Goal: Task Accomplishment & Management: Manage account settings

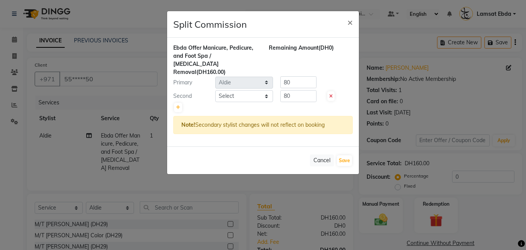
select select "8294"
select select "service"
select select "79903"
click at [266, 90] on select "Select [PERSON_NAME] Amna [PERSON_NAME] [PERSON_NAME] Ebda Lamsat [PERSON_NAME]…" at bounding box center [244, 96] width 58 height 12
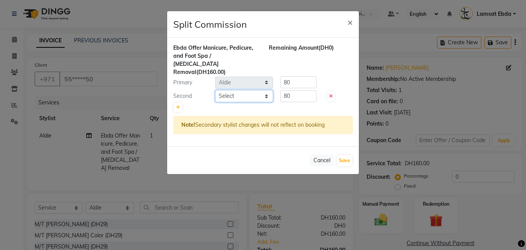
select select "80051"
click at [215, 90] on select "Select [PERSON_NAME] Amna [PERSON_NAME] [PERSON_NAME] Ebda Lamsat [PERSON_NAME]…" at bounding box center [244, 96] width 58 height 12
click at [293, 76] on input "80" at bounding box center [298, 82] width 36 height 12
type input "8"
type input "50"
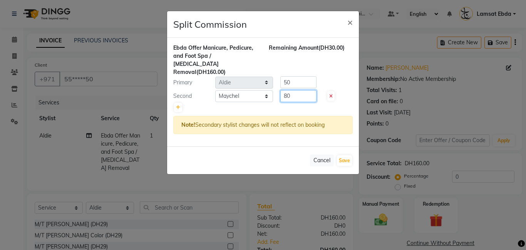
click at [297, 90] on input "80" at bounding box center [298, 96] width 36 height 12
type input "8"
type input "110"
click at [348, 155] on button "Save" at bounding box center [344, 160] width 15 height 11
select select "Select"
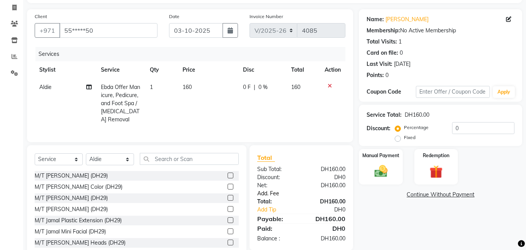
scroll to position [60, 0]
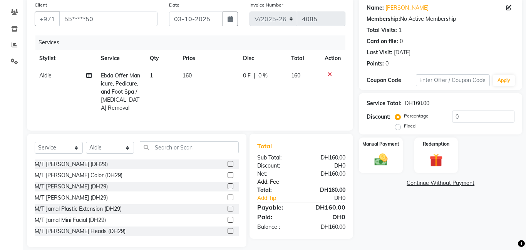
click at [277, 178] on link "Add. Fee" at bounding box center [302, 182] width 100 height 8
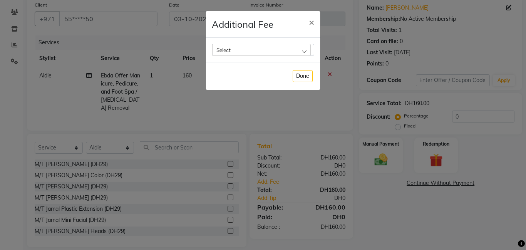
click at [271, 54] on div "Select" at bounding box center [261, 50] width 99 height 12
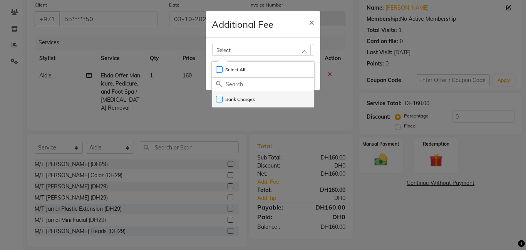
click at [266, 104] on li "Bank Charges" at bounding box center [263, 99] width 102 height 16
checkbox input "true"
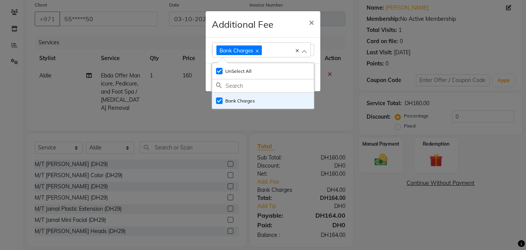
click at [360, 171] on ngb-modal-window "Additional Fee × Bank Charges Select All UnSelect All Bank Charges Done" at bounding box center [263, 125] width 526 height 250
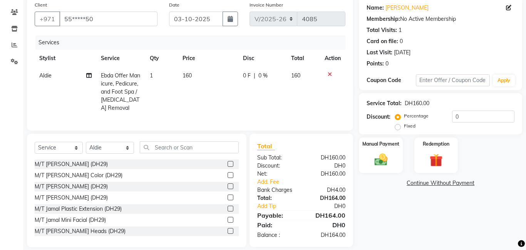
click at [368, 169] on ngb-modal-window "Additional Fee × Bank Charges Select All UnSelect All Bank Charges Done" at bounding box center [263, 125] width 526 height 250
click at [388, 161] on img at bounding box center [381, 160] width 22 height 16
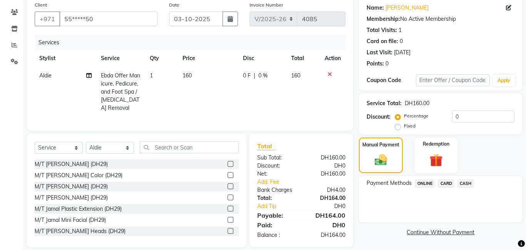
click at [442, 184] on span "CARD" at bounding box center [446, 183] width 17 height 9
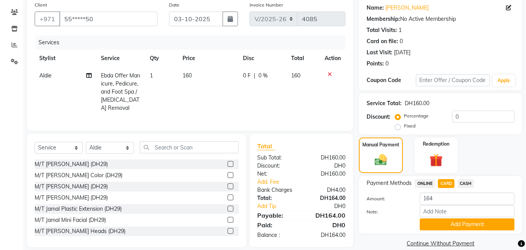
scroll to position [71, 0]
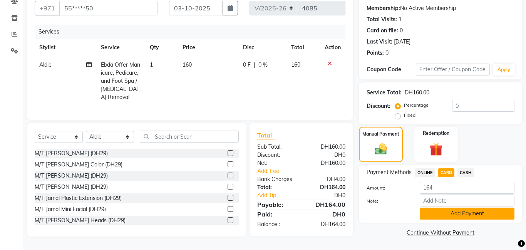
click at [447, 214] on button "Add Payment" at bounding box center [467, 214] width 95 height 12
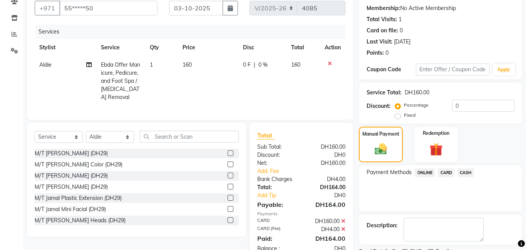
scroll to position [103, 0]
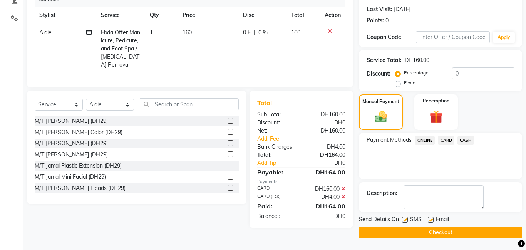
click at [450, 230] on button "Checkout" at bounding box center [440, 232] width 163 height 12
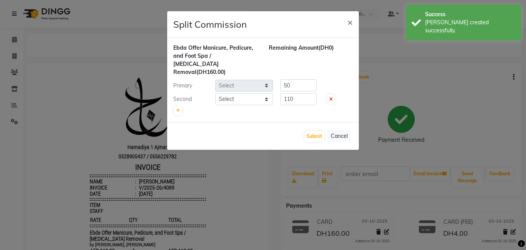
select select "79903"
select select "80051"
click at [312, 131] on button "Submit" at bounding box center [315, 136] width 20 height 11
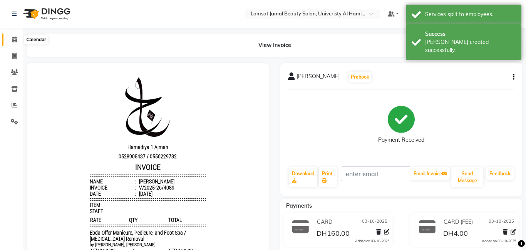
click at [15, 38] on icon at bounding box center [14, 40] width 5 height 6
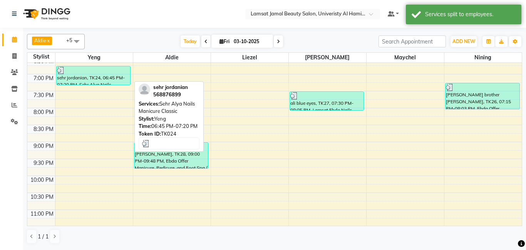
scroll to position [349, 0]
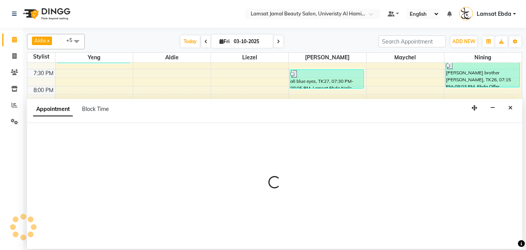
select select "79906"
select select "tentative"
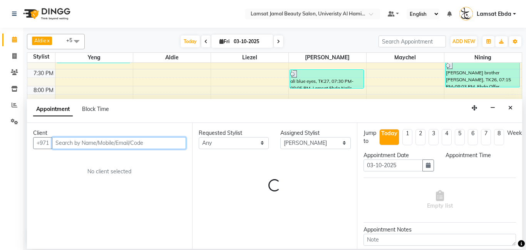
select select "1260"
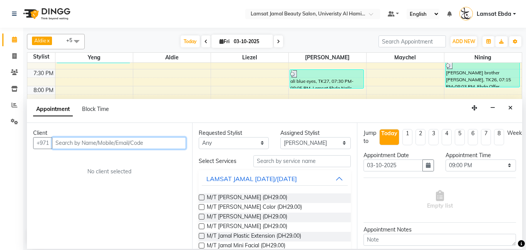
click at [115, 138] on input "text" at bounding box center [119, 143] width 134 height 12
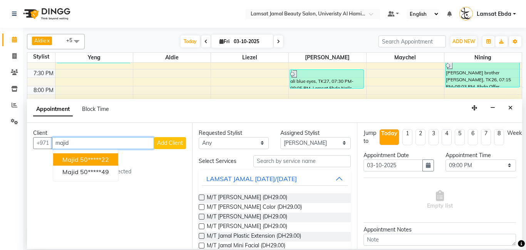
click at [102, 158] on ngb-highlight "50*****22" at bounding box center [94, 160] width 29 height 8
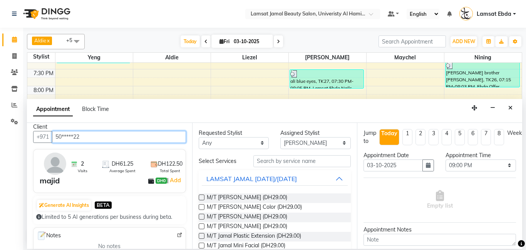
scroll to position [0, 0]
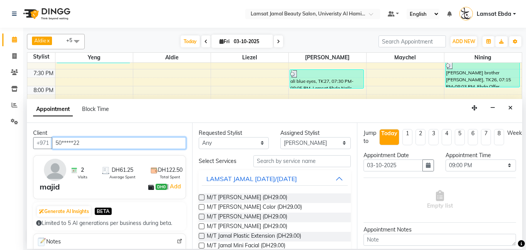
click at [116, 143] on input "50*****22" at bounding box center [119, 143] width 134 height 12
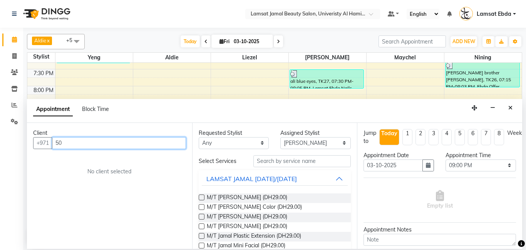
type input "5"
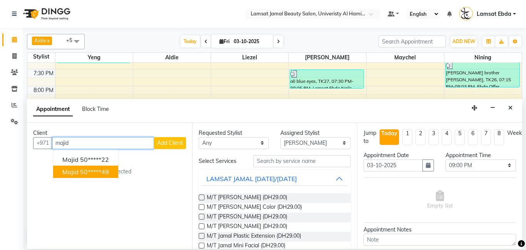
click at [108, 173] on ngb-highlight "50*****49" at bounding box center [94, 172] width 29 height 8
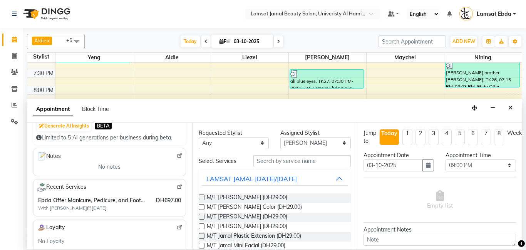
scroll to position [90, 0]
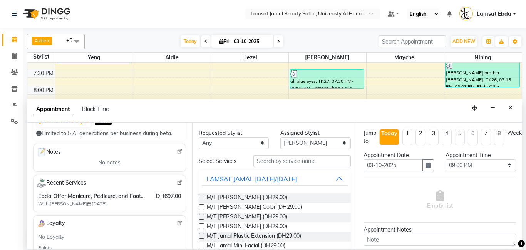
click at [81, 198] on span "Ebda Offer Manicure, Pedicure, and Foot Spa / [MEDICAL_DATA] Removal,Lamsat Ebd…" at bounding box center [91, 196] width 107 height 8
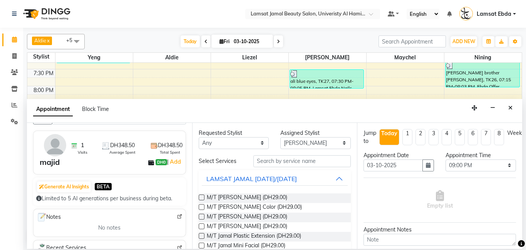
scroll to position [0, 0]
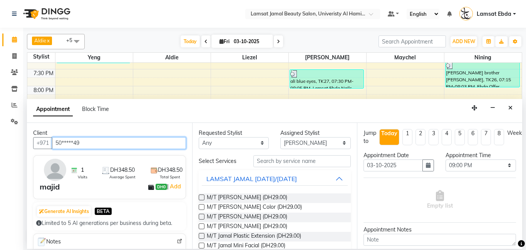
click at [89, 146] on input "50*****49" at bounding box center [119, 143] width 134 height 12
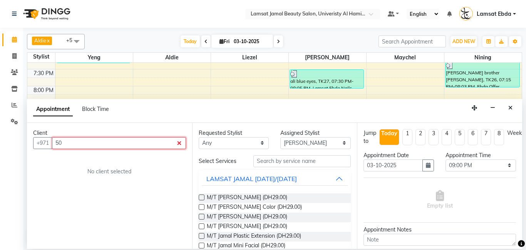
type input "5"
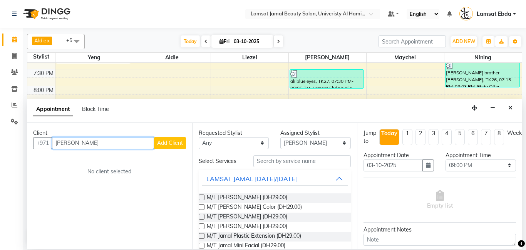
click at [68, 142] on input "[PERSON_NAME]" at bounding box center [103, 143] width 102 height 12
type input "[PERSON_NAME]"
click at [160, 144] on span "Add Client" at bounding box center [170, 142] width 26 height 7
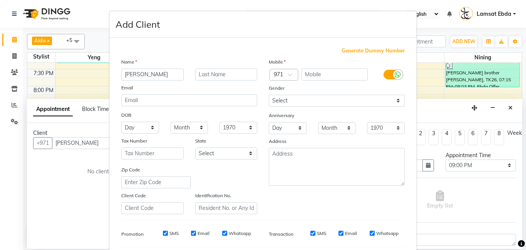
click at [161, 72] on input "[PERSON_NAME]" at bounding box center [152, 75] width 62 height 12
type input "m"
click at [93, 139] on ngb-modal-window "Add Client Generate Dummy Number Name Email DOB Day 01 02 03 04 05 06 07 08 09 …" at bounding box center [263, 125] width 526 height 250
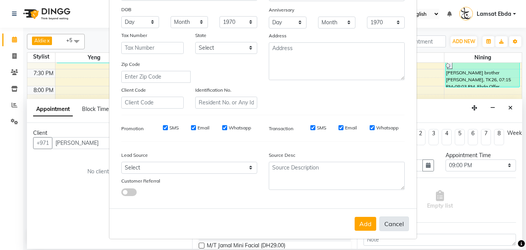
click at [401, 224] on button "Cancel" at bounding box center [394, 223] width 30 height 15
select select
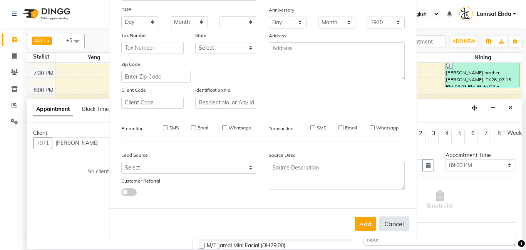
select select
checkbox input "false"
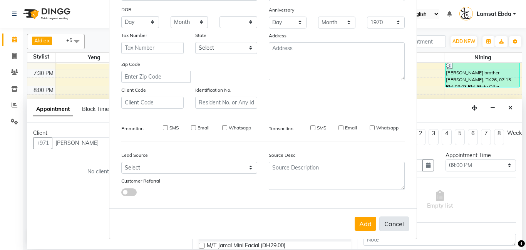
checkbox input "false"
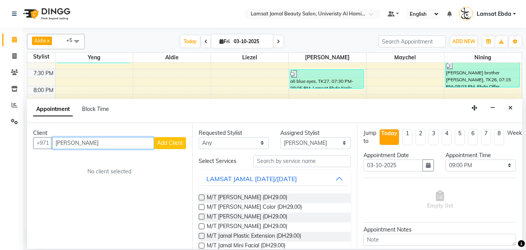
click at [93, 142] on input "[PERSON_NAME]" at bounding box center [103, 143] width 102 height 12
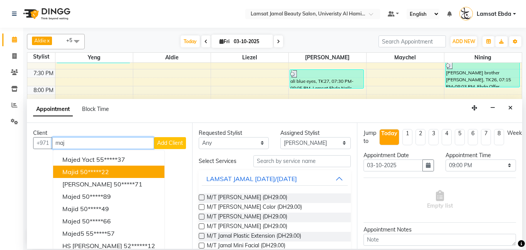
scroll to position [7, 0]
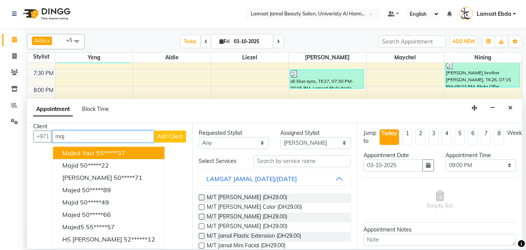
click at [107, 153] on ngb-highlight "55*****37" at bounding box center [110, 153] width 29 height 8
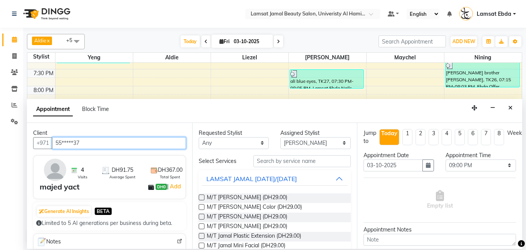
type input "55*****37"
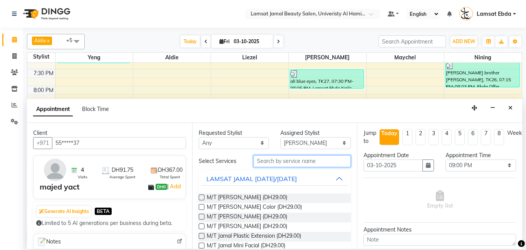
click at [275, 159] on input "text" at bounding box center [302, 161] width 98 height 12
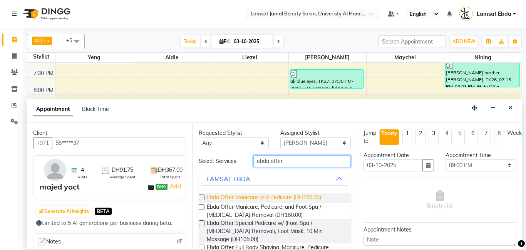
type input "ebda offer"
click at [317, 196] on span "Ebda Offer Manicure and Pedicure (DH100.00)" at bounding box center [264, 198] width 114 height 10
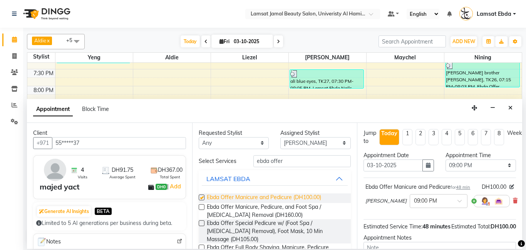
checkbox input "false"
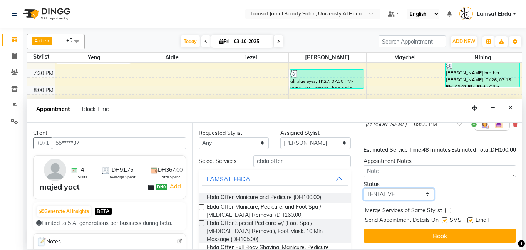
click at [427, 193] on select "Select TENTATIVE CONFIRM CHECK-IN UPCOMING" at bounding box center [399, 194] width 70 height 12
select select "confirm booking"
click at [364, 188] on select "Select TENTATIVE CONFIRM CHECK-IN UPCOMING" at bounding box center [399, 194] width 70 height 12
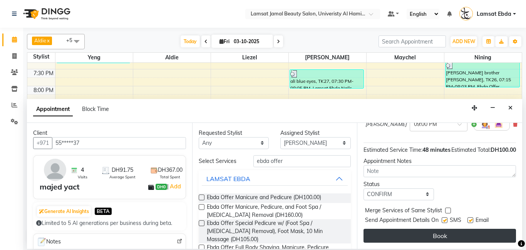
click at [431, 235] on button "Book" at bounding box center [440, 236] width 153 height 14
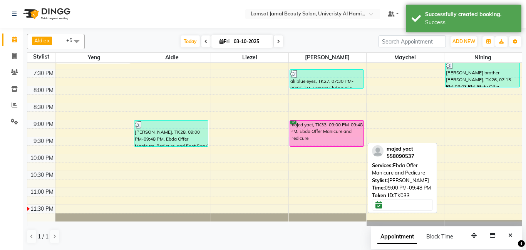
click at [335, 131] on div "majed yact, TK33, 09:00 PM-09:48 PM, Ebda Offer Manicure and Pedicure" at bounding box center [327, 134] width 74 height 26
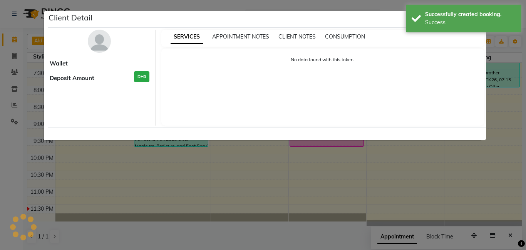
select select "6"
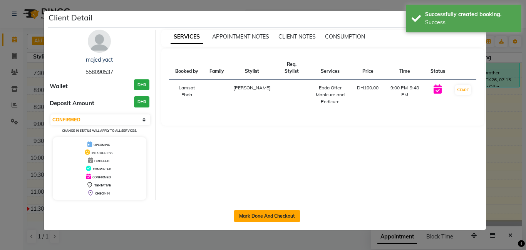
click at [265, 213] on button "Mark Done And Checkout" at bounding box center [267, 216] width 66 height 12
select select "service"
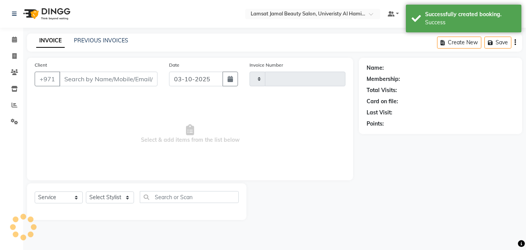
click at [265, 213] on div at bounding box center [303, 201] width 112 height 37
select select "8294"
type input "4090"
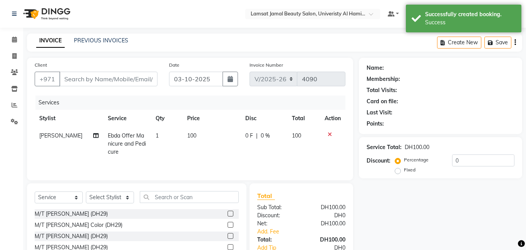
type input "55*****37"
select select "79906"
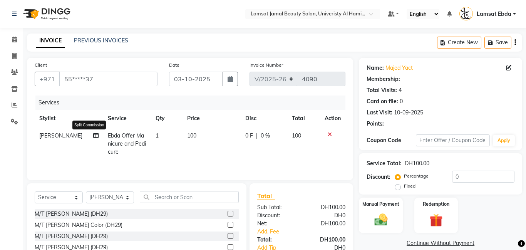
click at [93, 135] on icon at bounding box center [95, 135] width 5 height 5
select select "79906"
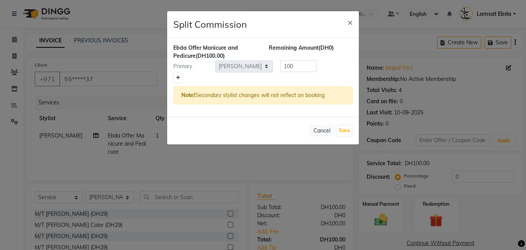
click at [181, 75] on link at bounding box center [178, 77] width 8 height 9
type input "50"
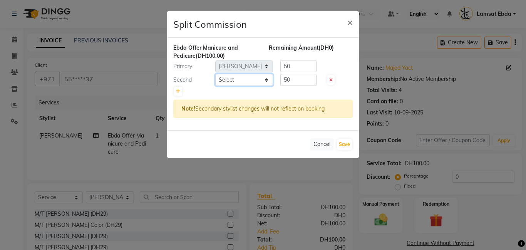
click at [265, 76] on select "Select [PERSON_NAME] Amna [PERSON_NAME] [PERSON_NAME] Ebda Lamsat [PERSON_NAME]…" at bounding box center [244, 80] width 58 height 12
select select "92230"
click at [215, 74] on select "Select [PERSON_NAME] Amna [PERSON_NAME] [PERSON_NAME] Ebda Lamsat [PERSON_NAME]…" at bounding box center [244, 80] width 58 height 12
click at [346, 145] on button "Save" at bounding box center [344, 144] width 15 height 11
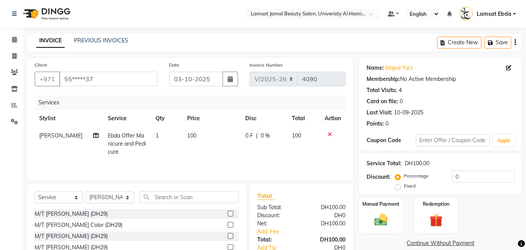
select select "Select"
click at [284, 231] on link "Add. Fee" at bounding box center [302, 232] width 100 height 8
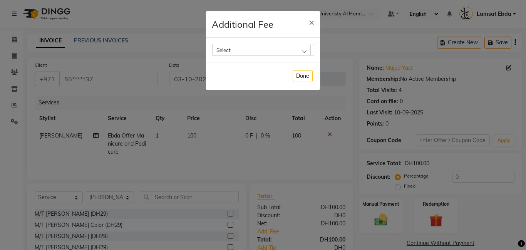
click at [273, 46] on div "Select" at bounding box center [261, 50] width 99 height 12
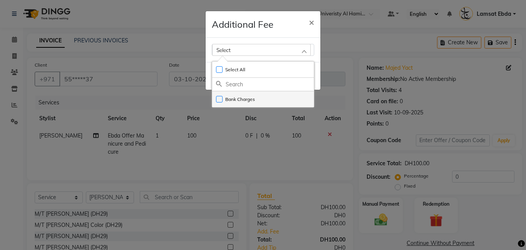
click at [271, 100] on li "Bank Charges" at bounding box center [263, 99] width 102 height 16
checkbox input "true"
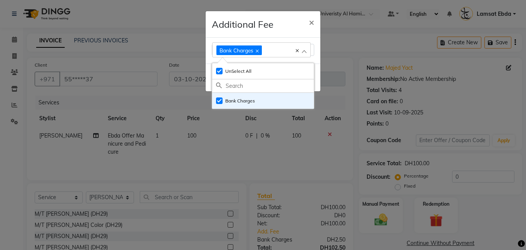
click at [382, 209] on ngb-modal-window "Additional Fee × Bank Charges Select All UnSelect All Bank Charges Done" at bounding box center [263, 125] width 526 height 250
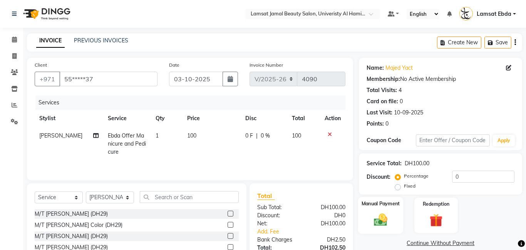
click at [384, 218] on img at bounding box center [381, 220] width 22 height 16
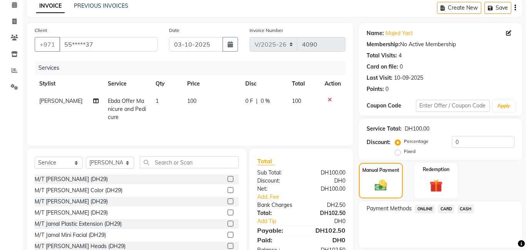
scroll to position [39, 0]
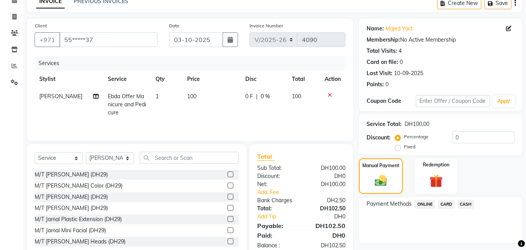
click at [451, 205] on span "CARD" at bounding box center [446, 204] width 17 height 9
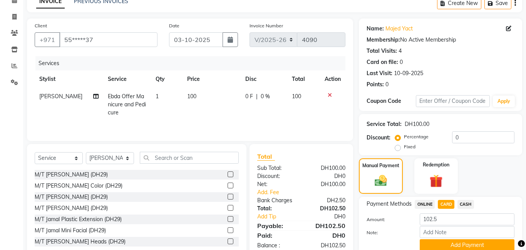
scroll to position [71, 0]
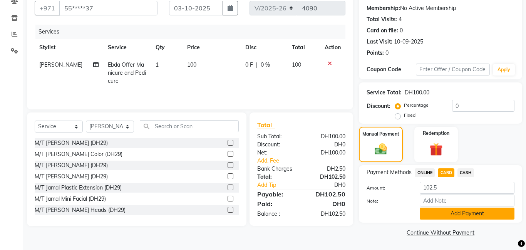
click at [452, 211] on button "Add Payment" at bounding box center [467, 214] width 95 height 12
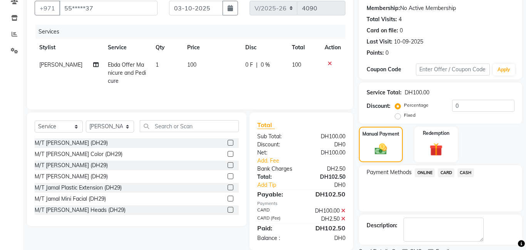
scroll to position [103, 0]
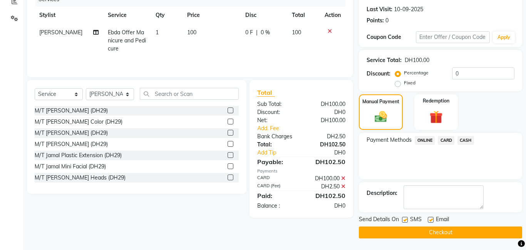
click at [438, 231] on button "Checkout" at bounding box center [440, 232] width 163 height 12
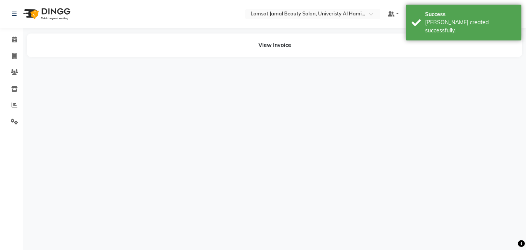
select select "79906"
select select "92230"
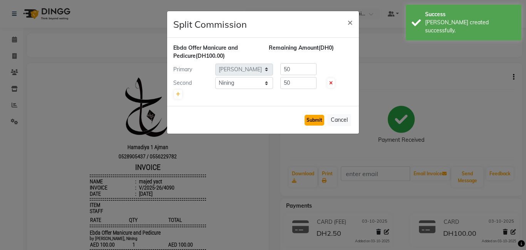
click at [316, 117] on button "Submit" at bounding box center [315, 120] width 20 height 11
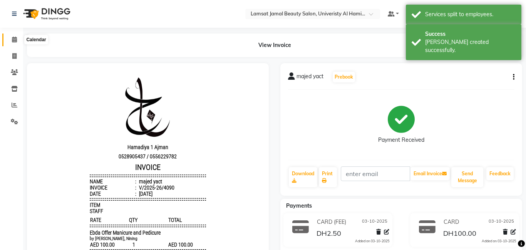
click at [13, 40] on icon at bounding box center [14, 40] width 5 height 6
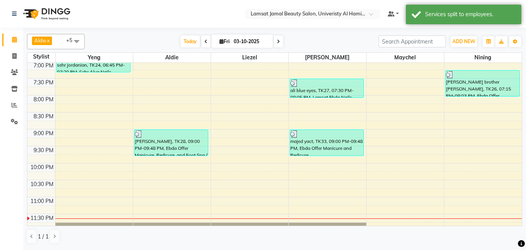
scroll to position [349, 0]
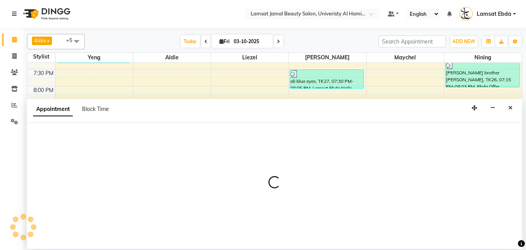
select select "80051"
select select "tentative"
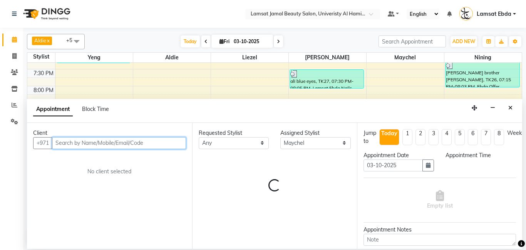
select select "1290"
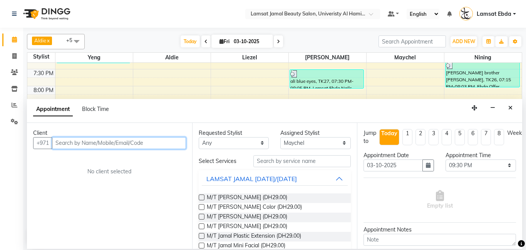
click at [155, 146] on input "text" at bounding box center [119, 143] width 134 height 12
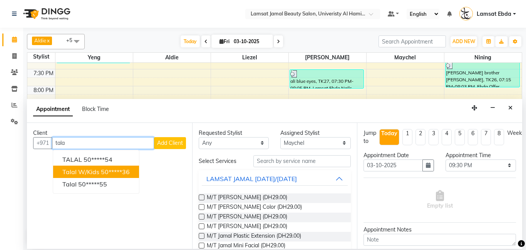
click at [116, 169] on ngb-highlight "50*****36" at bounding box center [115, 172] width 29 height 8
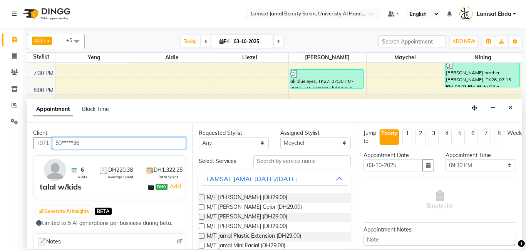
type input "50*****36"
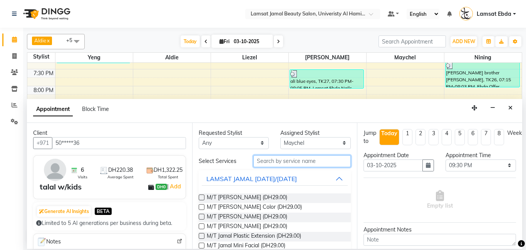
click at [256, 158] on input "text" at bounding box center [302, 161] width 98 height 12
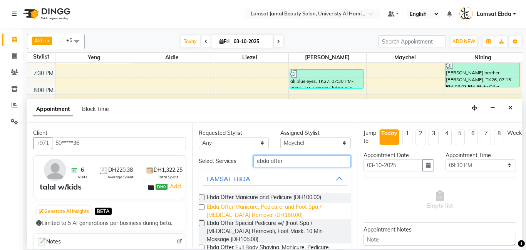
type input "ebda offer"
click at [305, 204] on span "Ebda Offer Manicure, Pedicure, and Foot Spa / [MEDICAL_DATA] Removal (DH160.00)" at bounding box center [276, 211] width 138 height 16
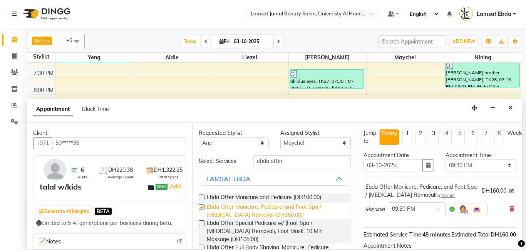
checkbox input "false"
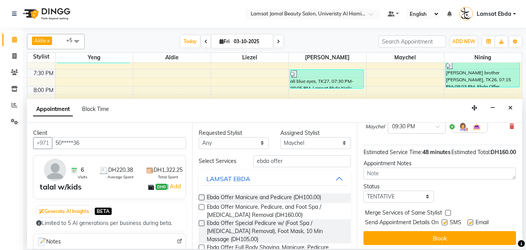
scroll to position [93, 0]
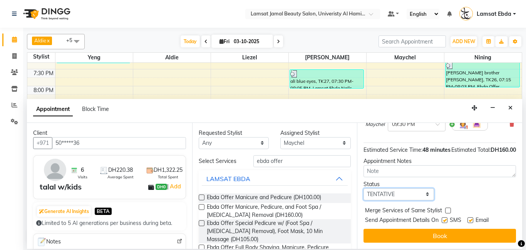
click at [428, 195] on select "Select TENTATIVE CONFIRM CHECK-IN UPCOMING" at bounding box center [399, 194] width 70 height 12
select select "confirm booking"
click at [364, 188] on select "Select TENTATIVE CONFIRM CHECK-IN UPCOMING" at bounding box center [399, 194] width 70 height 12
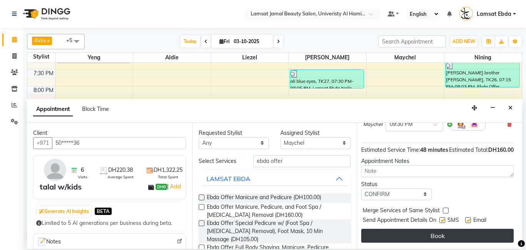
click at [444, 233] on button "Book" at bounding box center [437, 236] width 153 height 14
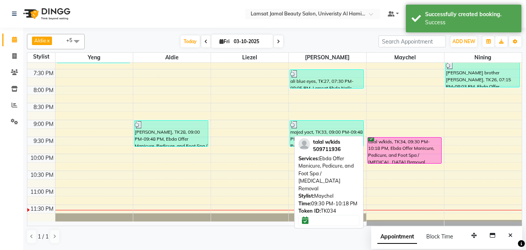
click at [419, 157] on div "talal w/kids, TK34, 09:30 PM-10:18 PM, Ebda Offer Manicure, Pedicure, and Foot …" at bounding box center [405, 151] width 74 height 26
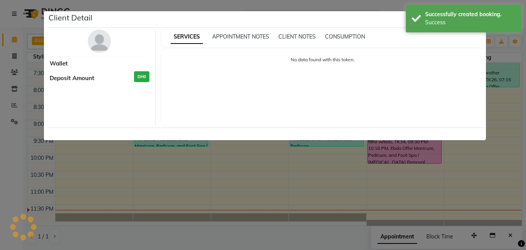
select select "6"
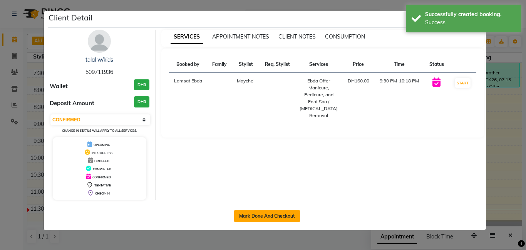
click at [287, 211] on button "Mark Done And Checkout" at bounding box center [267, 216] width 66 height 12
select select "service"
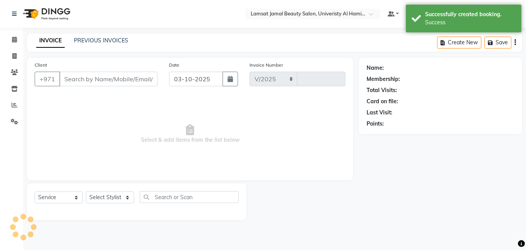
select select "8294"
type input "4091"
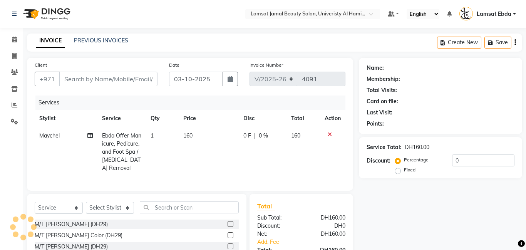
type input "50*****36"
select select "80051"
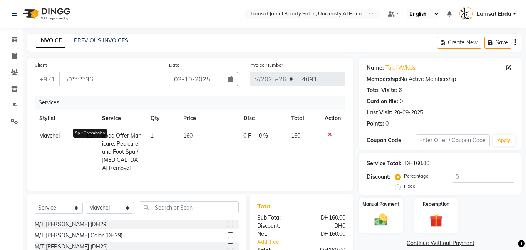
click at [92, 136] on icon at bounding box center [89, 135] width 5 height 5
select select "80051"
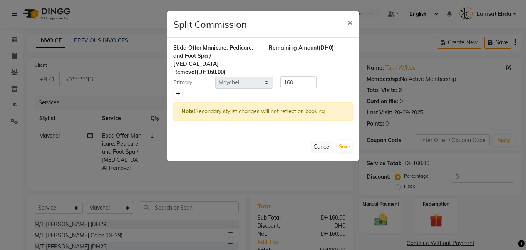
click at [177, 92] on icon at bounding box center [178, 94] width 4 height 5
type input "80"
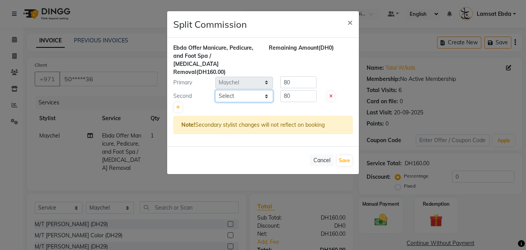
click at [268, 90] on select "Select [PERSON_NAME] Amna [PERSON_NAME] [PERSON_NAME] Ebda Lamsat [PERSON_NAME]…" at bounding box center [244, 96] width 58 height 12
select select "79903"
click at [215, 90] on select "Select [PERSON_NAME] Amna [PERSON_NAME] [PERSON_NAME] Ebda Lamsat [PERSON_NAME]…" at bounding box center [244, 96] width 58 height 12
click at [297, 90] on input "80" at bounding box center [298, 96] width 36 height 12
type input "8"
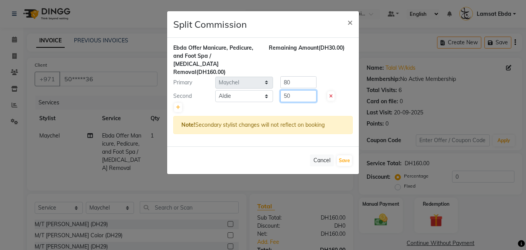
type input "50"
click at [296, 76] on input "80" at bounding box center [298, 82] width 36 height 12
type input "8"
type input "110"
click at [351, 155] on button "Save" at bounding box center [344, 160] width 15 height 11
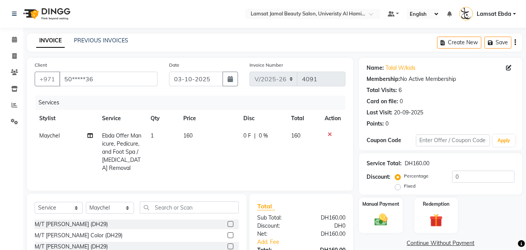
select select "Select"
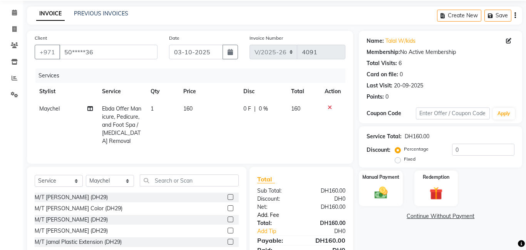
click at [275, 211] on link "Add. Fee" at bounding box center [302, 215] width 100 height 8
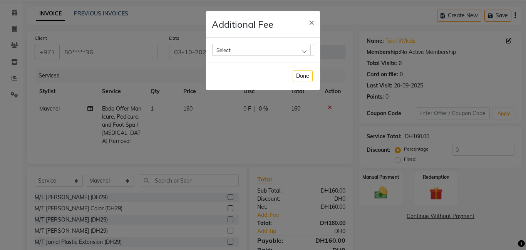
click at [256, 51] on div "Select" at bounding box center [261, 50] width 99 height 12
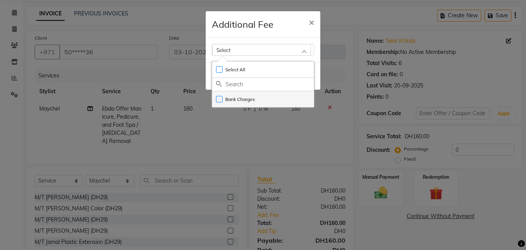
click at [258, 95] on li "Bank Charges" at bounding box center [263, 99] width 102 height 16
checkbox input "true"
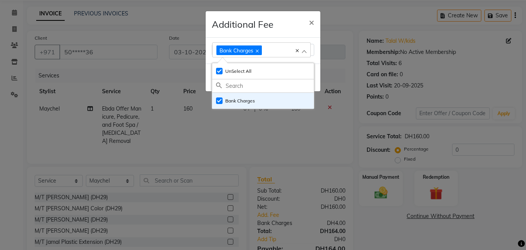
click at [378, 190] on ngb-modal-window "Additional Fee × Bank Charges Select All UnSelect All Bank Charges Done" at bounding box center [263, 125] width 526 height 250
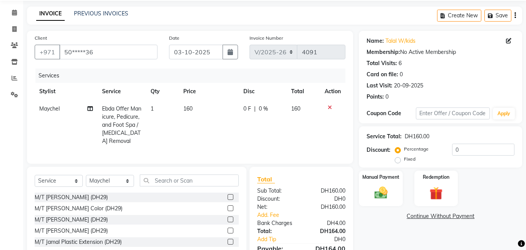
click at [378, 190] on ngb-modal-window "Additional Fee × Bank Charges Select All UnSelect All Bank Charges Done" at bounding box center [263, 125] width 526 height 250
click at [387, 195] on img at bounding box center [381, 193] width 22 height 16
click at [445, 216] on span "CARD" at bounding box center [446, 216] width 17 height 9
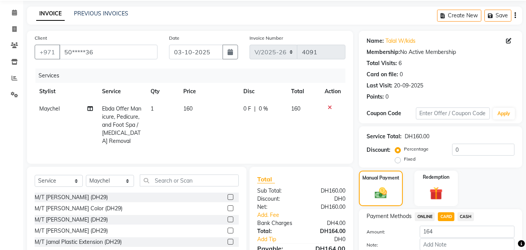
scroll to position [71, 0]
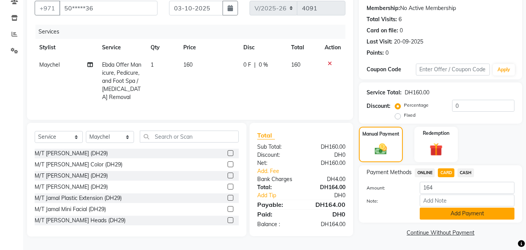
click at [450, 212] on button "Add Payment" at bounding box center [467, 214] width 95 height 12
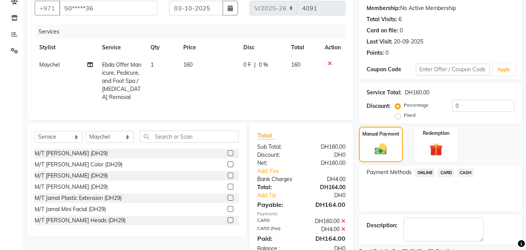
scroll to position [103, 0]
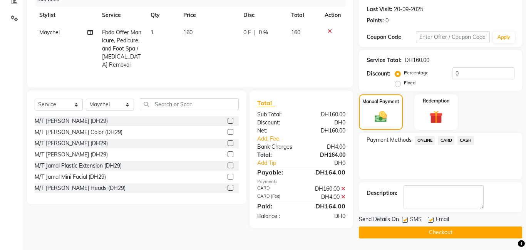
click at [443, 232] on button "Checkout" at bounding box center [440, 232] width 163 height 12
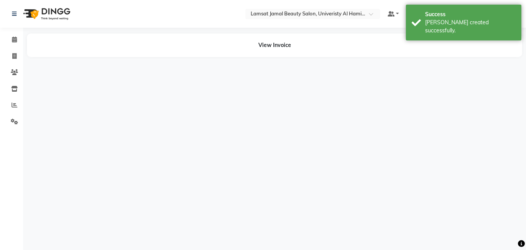
select select "80051"
select select "79903"
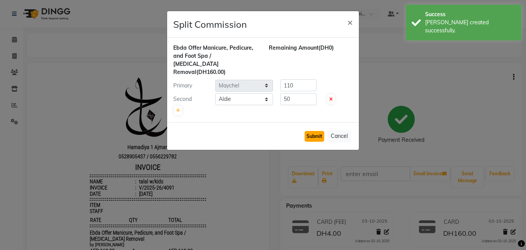
click at [318, 131] on button "Submit" at bounding box center [315, 136] width 20 height 11
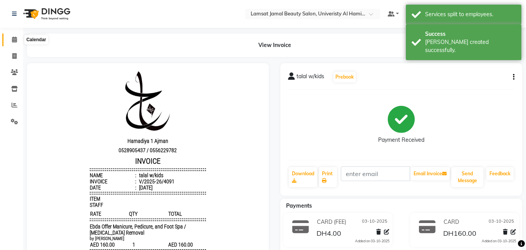
click at [17, 42] on icon at bounding box center [14, 40] width 5 height 6
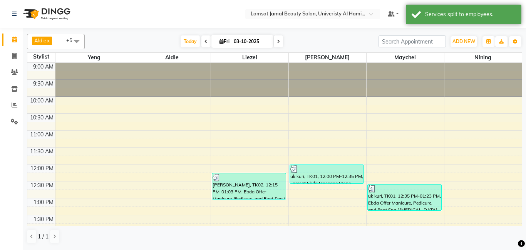
scroll to position [349, 0]
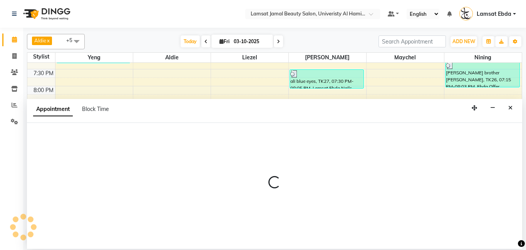
select select "79903"
select select "tentative"
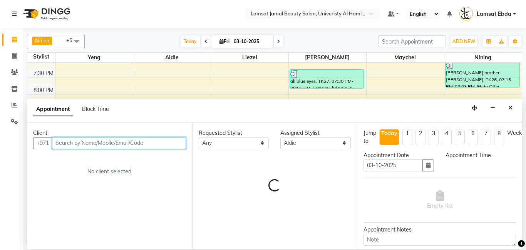
select select "1335"
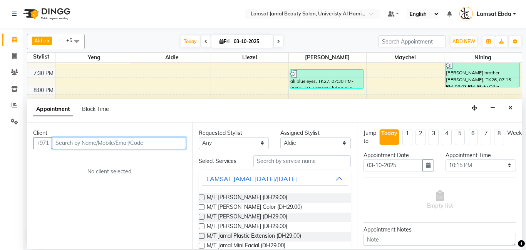
click at [75, 143] on input "text" at bounding box center [119, 143] width 134 height 12
type input "561101710"
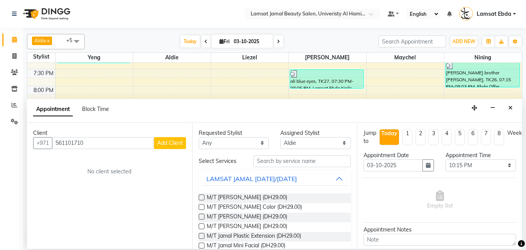
click at [163, 142] on span "Add Client" at bounding box center [170, 142] width 26 height 7
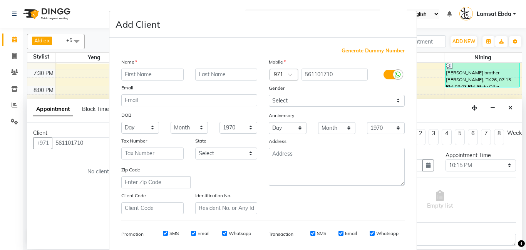
click at [167, 75] on input "text" at bounding box center [152, 75] width 62 height 12
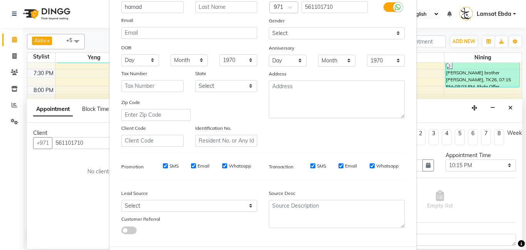
scroll to position [106, 0]
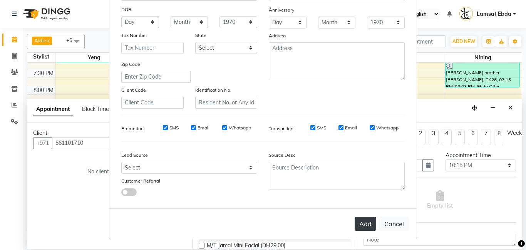
type input "hamad"
click at [364, 220] on button "Add" at bounding box center [366, 224] width 22 height 14
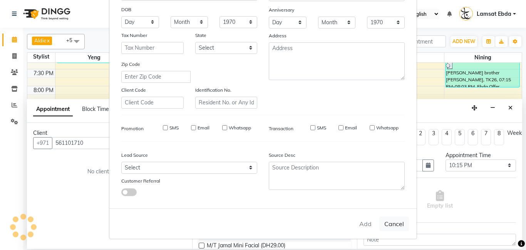
type input "56*****10"
select select
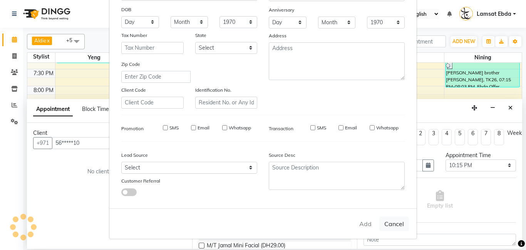
select select
checkbox input "false"
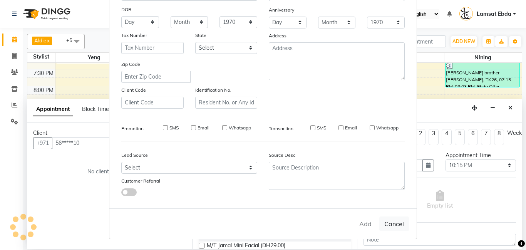
checkbox input "false"
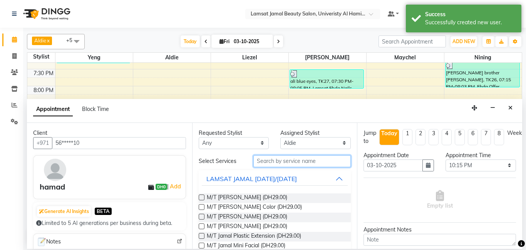
click at [280, 161] on input "text" at bounding box center [302, 161] width 98 height 12
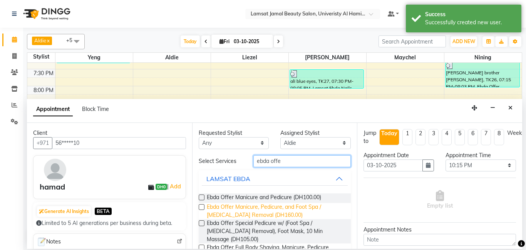
type input "ebda offe"
click at [309, 208] on span "Ebda Offer Manicure, Pedicure, and Foot Spa / [MEDICAL_DATA] Removal (DH160.00)" at bounding box center [276, 211] width 138 height 16
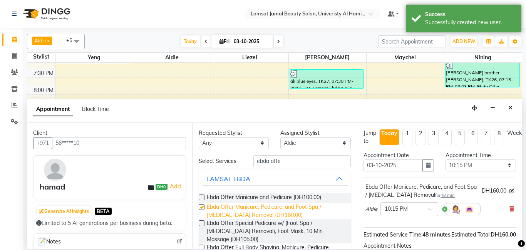
checkbox input "false"
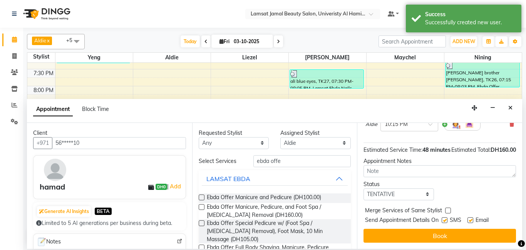
scroll to position [93, 0]
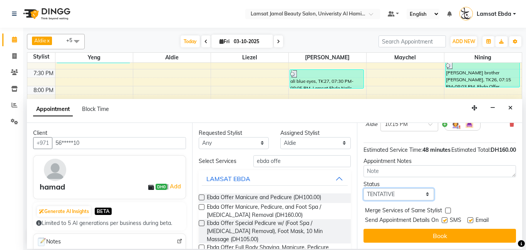
click at [426, 193] on select "Select TENTATIVE CONFIRM CHECK-IN UPCOMING" at bounding box center [399, 194] width 70 height 12
select select "confirm booking"
click at [364, 188] on select "Select TENTATIVE CONFIRM CHECK-IN UPCOMING" at bounding box center [399, 194] width 70 height 12
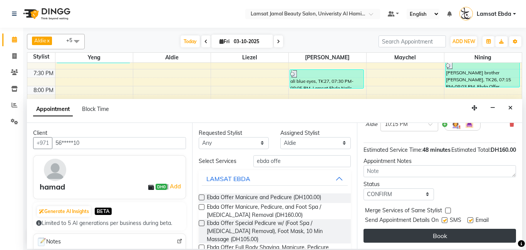
click at [433, 235] on button "Book" at bounding box center [440, 236] width 153 height 14
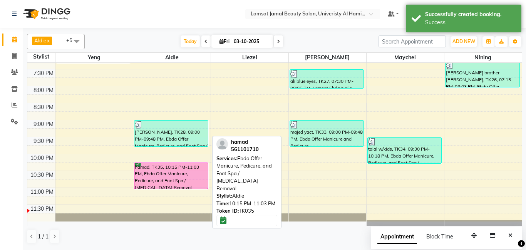
click at [169, 179] on div "hamad, TK35, 10:15 PM-11:03 PM, Ebda Offer Manicure, Pedicure, and Foot Spa / […" at bounding box center [171, 176] width 74 height 26
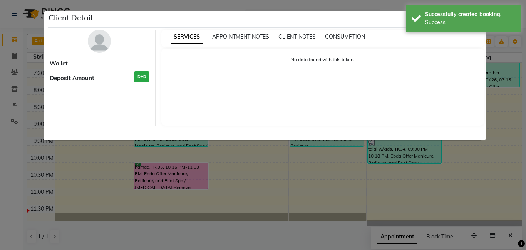
select select "6"
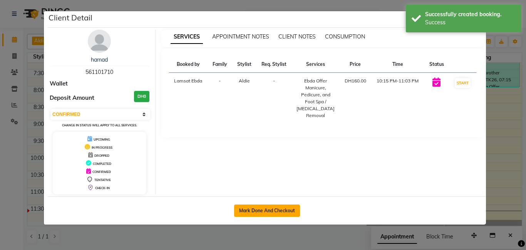
click at [257, 206] on button "Mark Done And Checkout" at bounding box center [267, 211] width 66 height 12
select select "service"
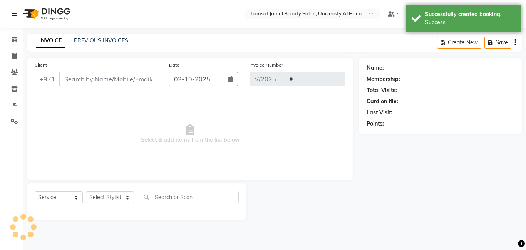
select select "8294"
type input "4092"
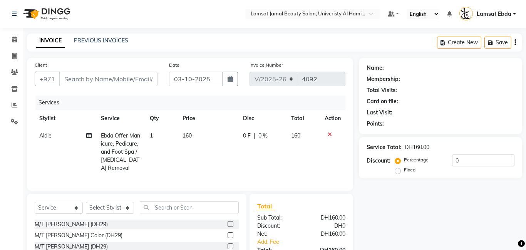
type input "56*****10"
select select "79903"
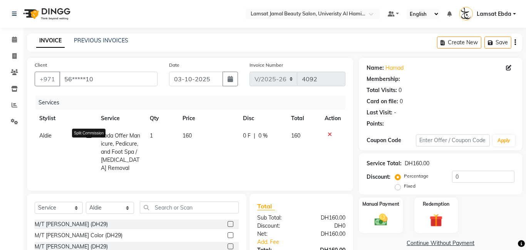
click at [88, 137] on icon at bounding box center [88, 135] width 5 height 5
select select "79903"
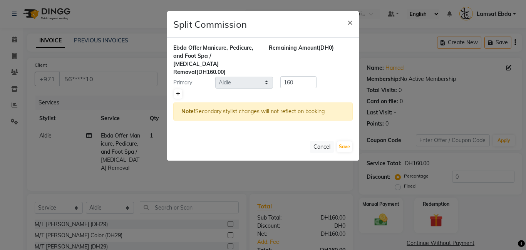
click at [176, 92] on icon at bounding box center [178, 94] width 4 height 5
type input "80"
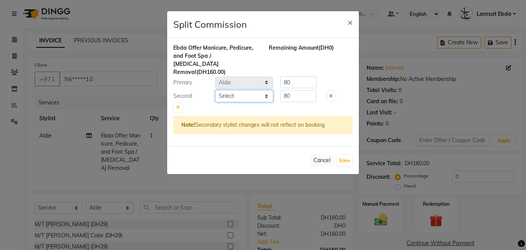
click at [265, 90] on select "Select [PERSON_NAME] Amna [PERSON_NAME] [PERSON_NAME] Ebda Lamsat [PERSON_NAME]…" at bounding box center [244, 96] width 58 height 12
select select "79906"
click at [215, 90] on select "Select [PERSON_NAME] Amna [PERSON_NAME] [PERSON_NAME] Ebda Lamsat [PERSON_NAME]…" at bounding box center [244, 96] width 58 height 12
click at [179, 105] on icon at bounding box center [178, 107] width 4 height 5
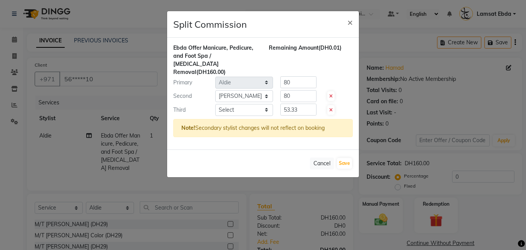
type input "53.33"
click at [268, 104] on select "Select [PERSON_NAME] Amna [PERSON_NAME] [PERSON_NAME] Ebda Lamsat [PERSON_NAME]…" at bounding box center [244, 110] width 58 height 12
select select "92230"
click at [215, 104] on select "Select [PERSON_NAME] Amna [PERSON_NAME] [PERSON_NAME] Ebda Lamsat [PERSON_NAME]…" at bounding box center [244, 110] width 58 height 12
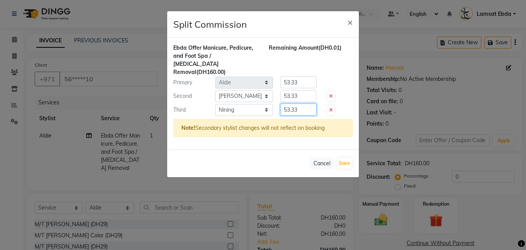
click at [299, 104] on input "53.33" at bounding box center [298, 110] width 36 height 12
type input "5"
type input "60"
click at [301, 90] on input "53.33" at bounding box center [298, 96] width 36 height 12
type input "50"
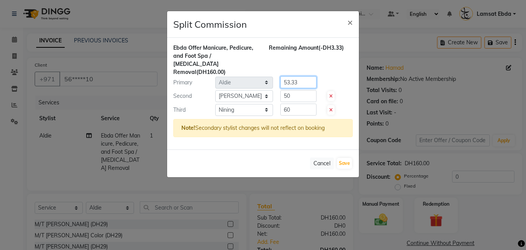
click at [302, 76] on input "53.33" at bounding box center [298, 82] width 36 height 12
type input "50"
click at [343, 158] on button "Save" at bounding box center [344, 163] width 15 height 11
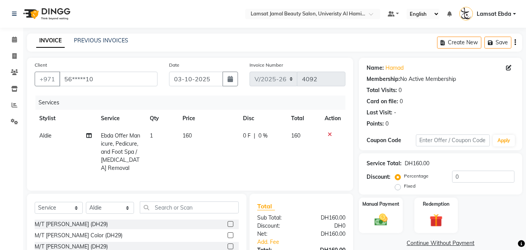
scroll to position [61, 0]
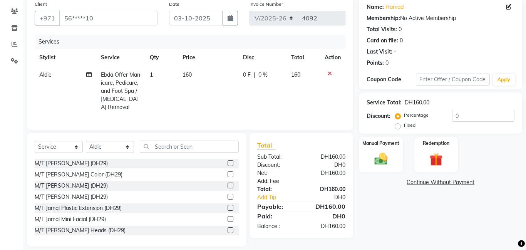
click at [270, 177] on link "Add. Fee" at bounding box center [302, 181] width 100 height 8
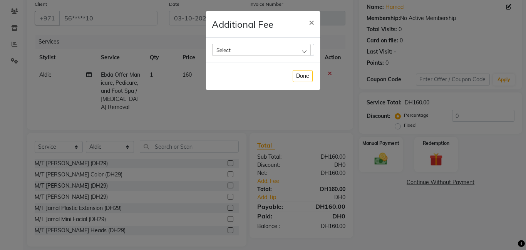
click at [247, 49] on div "Select" at bounding box center [261, 50] width 99 height 12
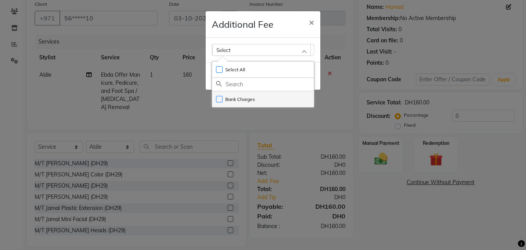
click at [248, 95] on li "Bank Charges" at bounding box center [263, 99] width 102 height 16
checkbox input "true"
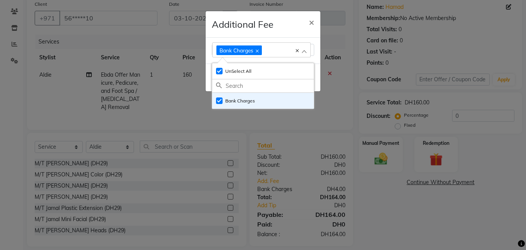
click at [350, 163] on ngb-modal-window "Additional Fee × Bank Charges Select All UnSelect All Bank Charges Done" at bounding box center [263, 125] width 526 height 250
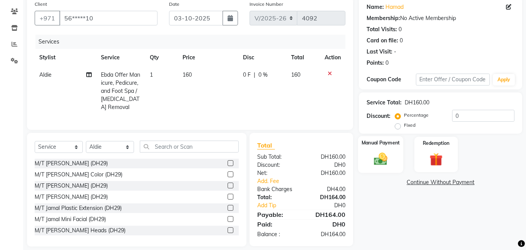
click at [374, 160] on img at bounding box center [381, 159] width 22 height 16
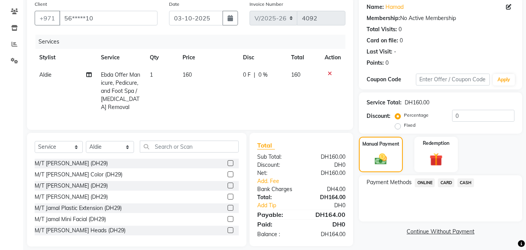
click at [444, 182] on span "CARD" at bounding box center [446, 182] width 17 height 9
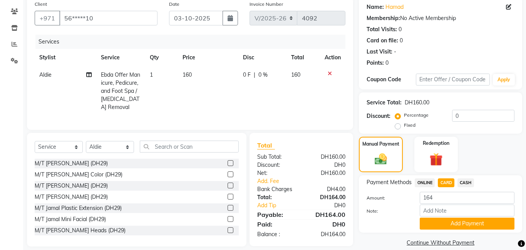
scroll to position [71, 0]
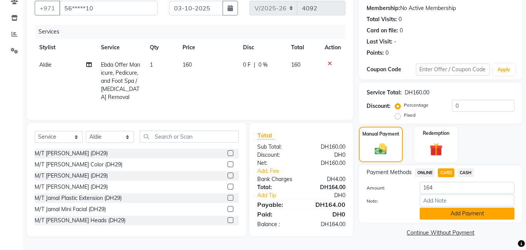
click at [441, 212] on button "Add Payment" at bounding box center [467, 214] width 95 height 12
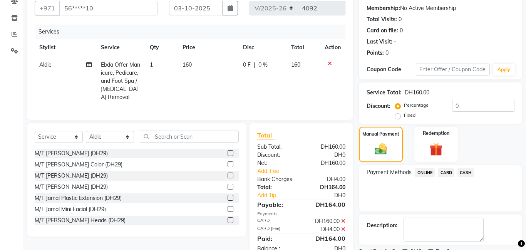
scroll to position [103, 0]
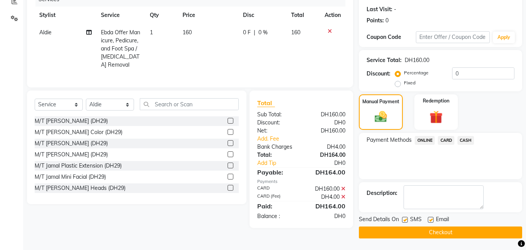
click at [426, 230] on button "Checkout" at bounding box center [440, 232] width 163 height 12
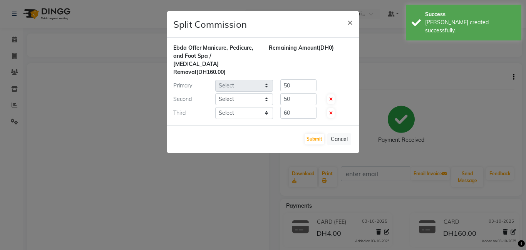
select select "79903"
select select "79906"
select select "92230"
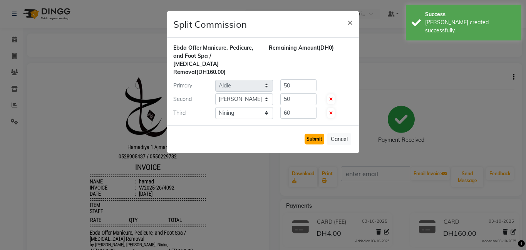
click at [316, 134] on button "Submit" at bounding box center [315, 139] width 20 height 11
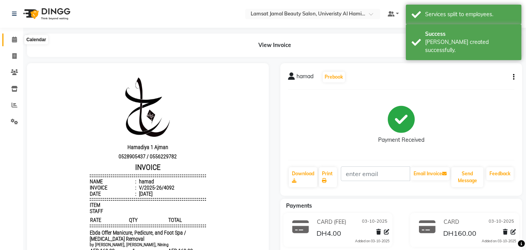
click at [14, 41] on icon at bounding box center [14, 40] width 5 height 6
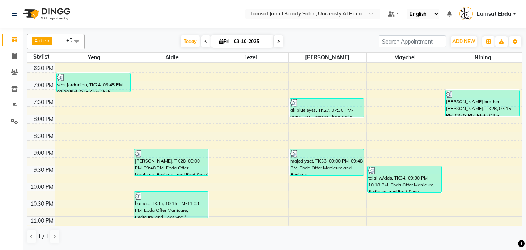
scroll to position [349, 0]
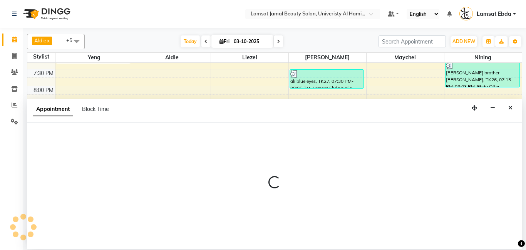
select select "80051"
select select "tentative"
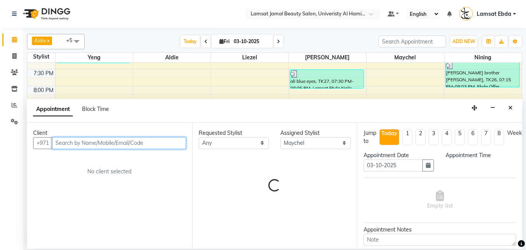
select select "1410"
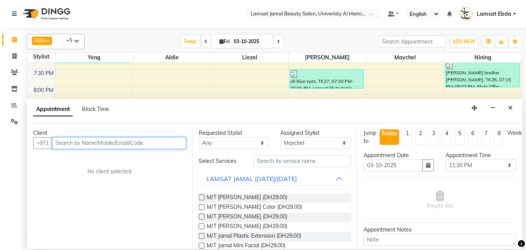
click at [122, 143] on input "text" at bounding box center [119, 143] width 134 height 12
type input "501644545"
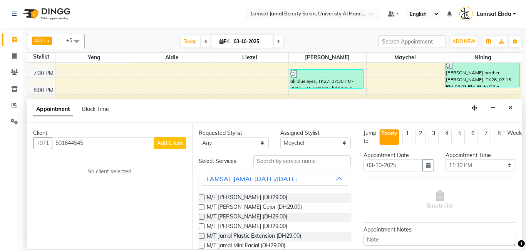
click at [169, 143] on span "Add Client" at bounding box center [170, 142] width 26 height 7
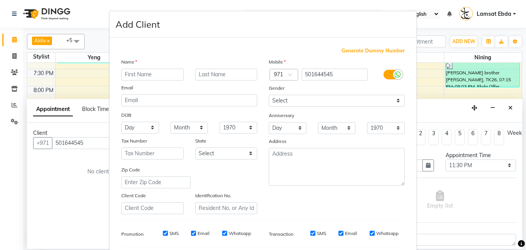
click at [141, 77] on input "text" at bounding box center [152, 75] width 62 height 12
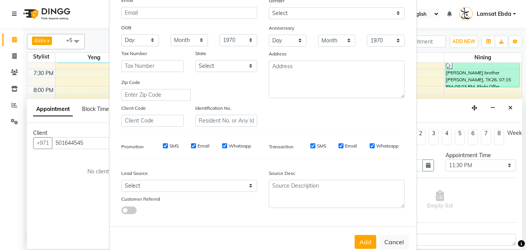
scroll to position [106, 0]
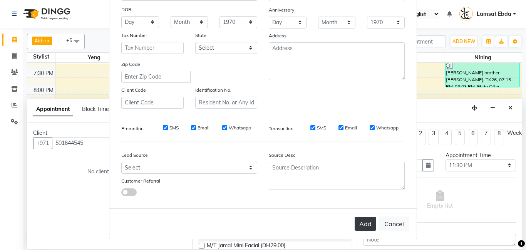
type input "[PERSON_NAME] opaw eyeglass"
click at [369, 227] on button "Add" at bounding box center [366, 224] width 22 height 14
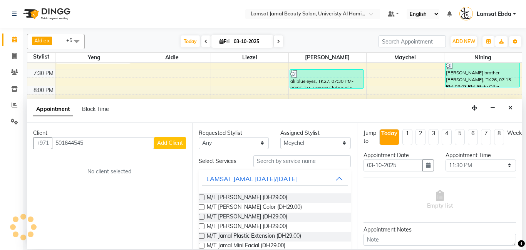
type input "50*****45"
select select
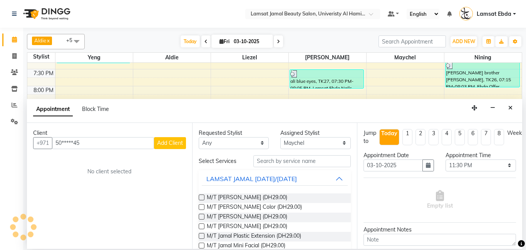
select select
checkbox input "false"
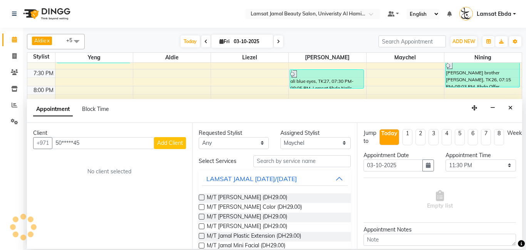
checkbox input "false"
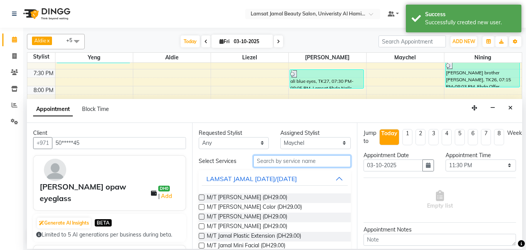
click at [297, 161] on input "text" at bounding box center [302, 161] width 98 height 12
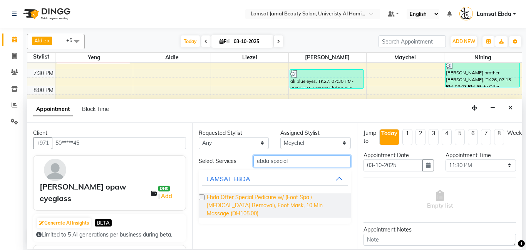
type input "ebda special"
click at [287, 205] on span "Ebda Offer Special Pedicure w/ (Foot Spa / [MEDICAL_DATA] Removal), Foot Mask, …" at bounding box center [276, 205] width 138 height 24
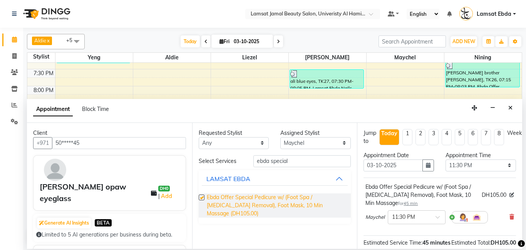
checkbox input "false"
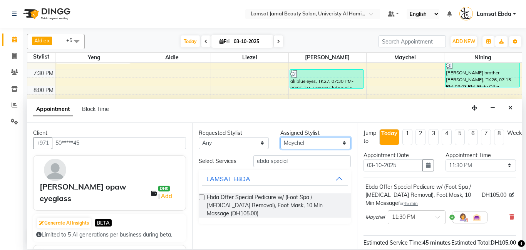
click at [343, 143] on select "Select [PERSON_NAME] Amna [PERSON_NAME] [PERSON_NAME] Ebda Lamsat [PERSON_NAME]…" at bounding box center [315, 143] width 70 height 12
select select "92230"
click at [280, 137] on select "Select [PERSON_NAME] Amna [PERSON_NAME] [PERSON_NAME] Ebda Lamsat [PERSON_NAME]…" at bounding box center [315, 143] width 70 height 12
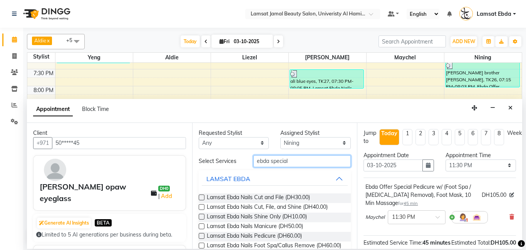
click at [295, 162] on input "ebda special" at bounding box center [302, 161] width 98 height 12
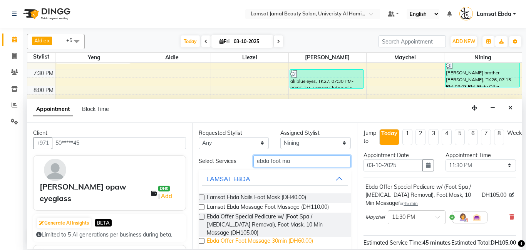
type input "ebda foot ma"
click at [275, 237] on span "Ebda Offer Foot Massage 30min (DH60.00)" at bounding box center [260, 242] width 106 height 10
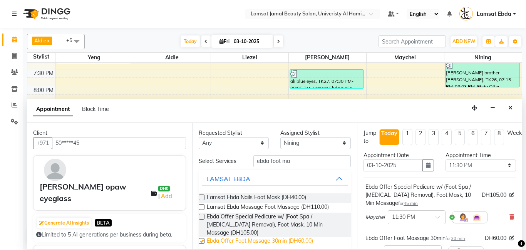
checkbox input "false"
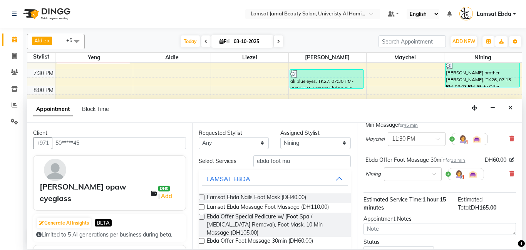
scroll to position [136, 0]
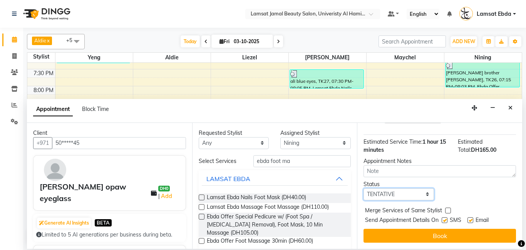
click at [428, 194] on select "Select TENTATIVE CONFIRM CHECK-IN UPCOMING" at bounding box center [399, 194] width 70 height 12
select select "confirm booking"
click at [364, 188] on select "Select TENTATIVE CONFIRM CHECK-IN UPCOMING" at bounding box center [399, 194] width 70 height 12
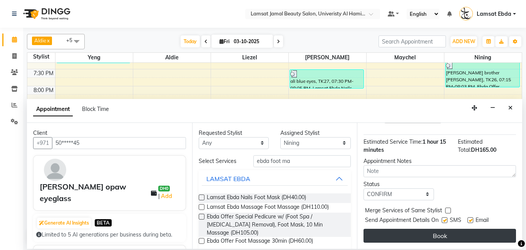
click at [451, 238] on button "Book" at bounding box center [440, 236] width 153 height 14
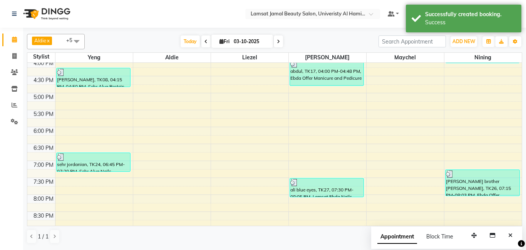
scroll to position [349, 0]
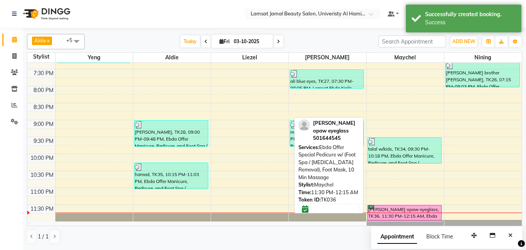
click at [401, 210] on div "[PERSON_NAME] opaw eyeglass, TK36, 11:30 PM-12:15 AM, Ebda Offer Special Pedicu…" at bounding box center [405, 213] width 74 height 16
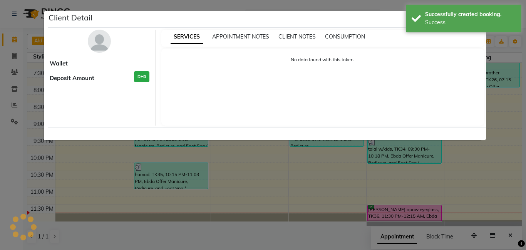
select select "6"
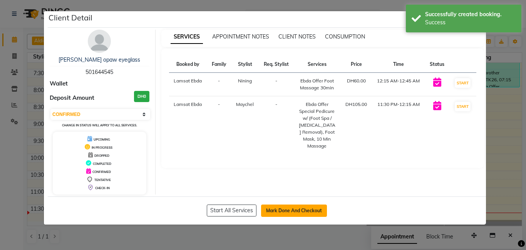
click at [294, 206] on button "Mark Done And Checkout" at bounding box center [294, 211] width 66 height 12
select select "service"
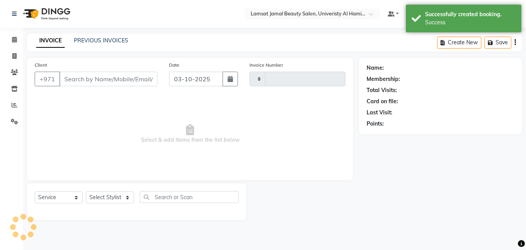
type input "4093"
select select "8294"
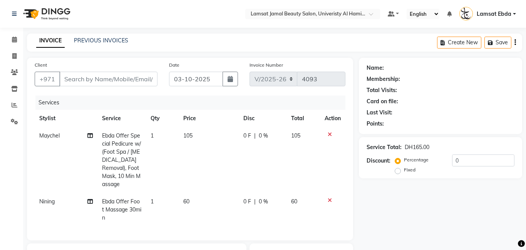
type input "50*****45"
select select "92230"
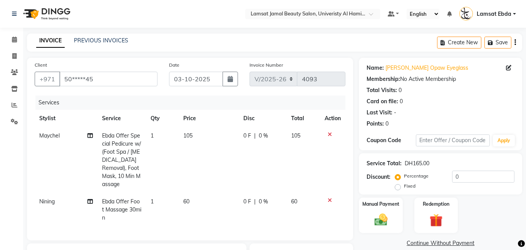
click at [190, 132] on span "105" at bounding box center [187, 135] width 9 height 7
select select "80051"
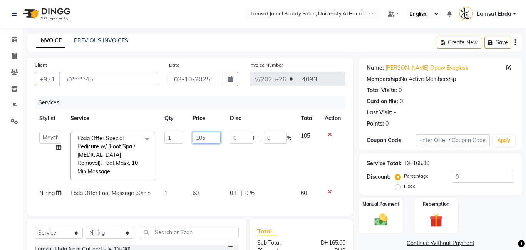
click at [208, 138] on input "105" at bounding box center [207, 138] width 28 height 12
type input "100"
click at [303, 136] on td "105" at bounding box center [308, 155] width 24 height 57
select select "80051"
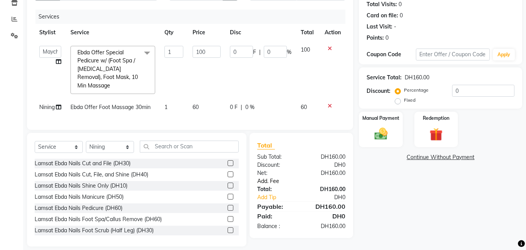
click at [278, 177] on link "Add. Fee" at bounding box center [302, 181] width 100 height 8
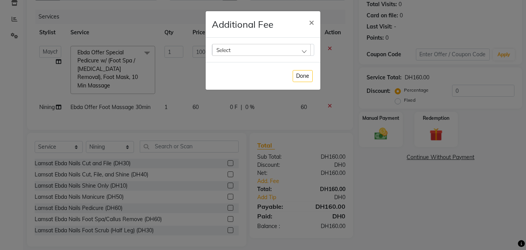
click at [267, 47] on div "Select" at bounding box center [261, 50] width 99 height 12
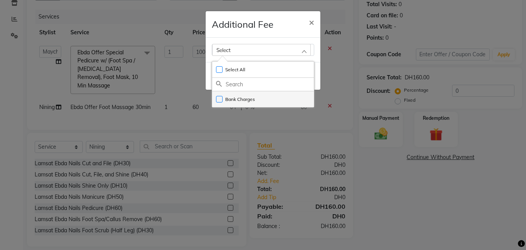
click at [258, 101] on li "Bank Charges" at bounding box center [263, 99] width 102 height 16
checkbox input "true"
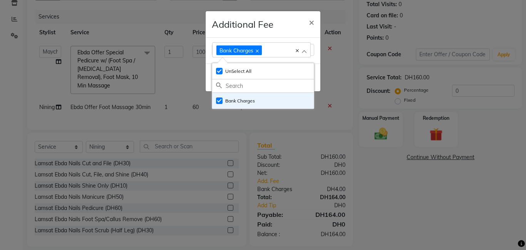
click at [307, 139] on ngb-modal-window "Additional Fee × Bank Charges Select All UnSelect All Bank Charges Done" at bounding box center [263, 125] width 526 height 250
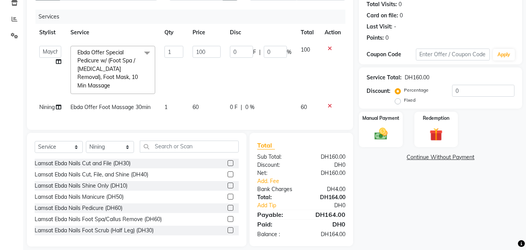
click at [309, 141] on div "Total" at bounding box center [301, 145] width 88 height 9
click at [366, 131] on div "Manual Payment" at bounding box center [380, 129] width 45 height 37
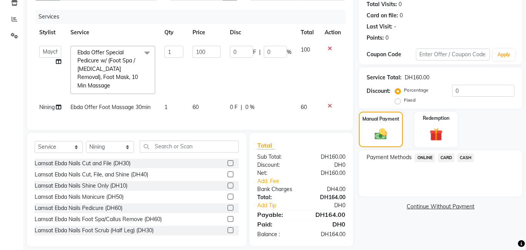
click at [448, 159] on span "CARD" at bounding box center [446, 157] width 17 height 9
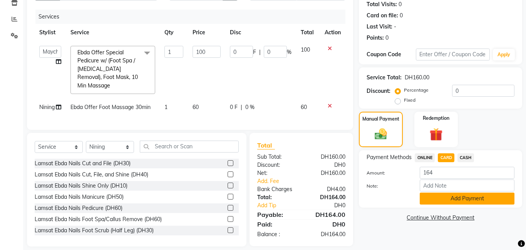
click at [456, 196] on button "Add Payment" at bounding box center [467, 199] width 95 height 12
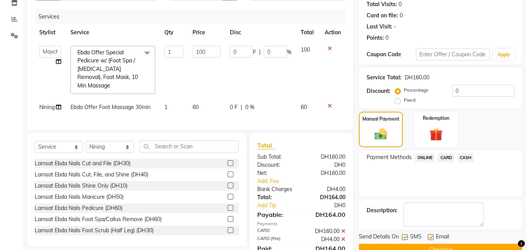
scroll to position [109, 0]
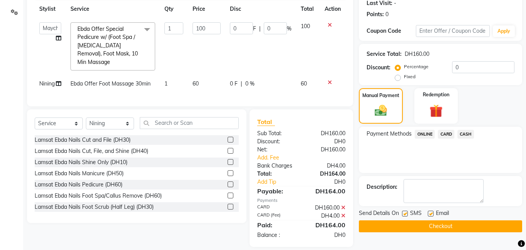
click at [437, 226] on button "Checkout" at bounding box center [440, 226] width 163 height 12
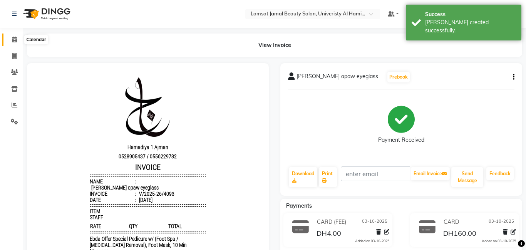
click at [14, 37] on icon at bounding box center [14, 40] width 5 height 6
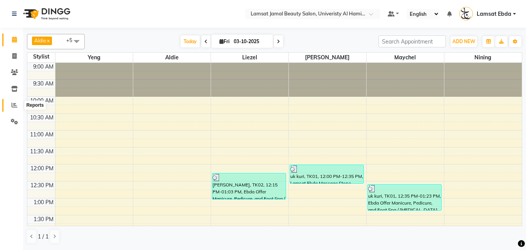
click at [15, 107] on icon at bounding box center [15, 105] width 6 height 6
